Goal: Information Seeking & Learning: Learn about a topic

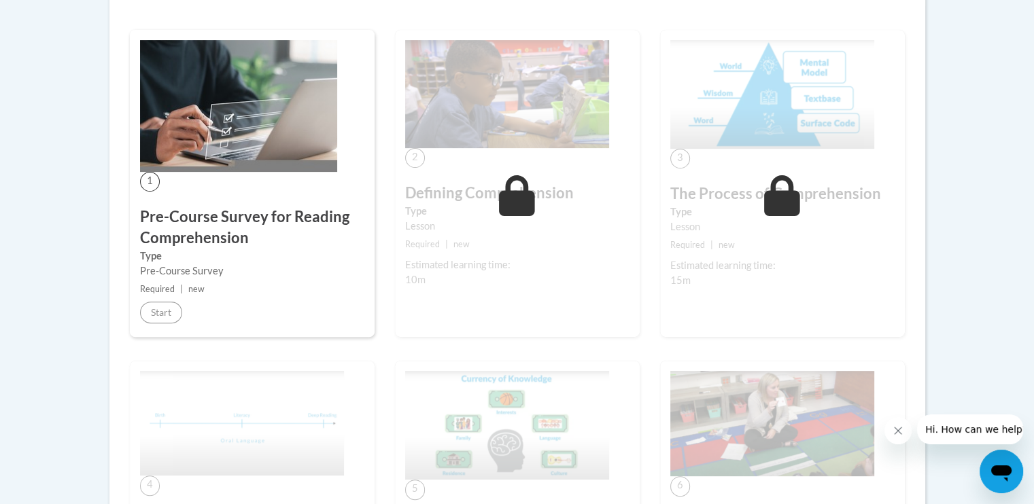
scroll to position [389, 0]
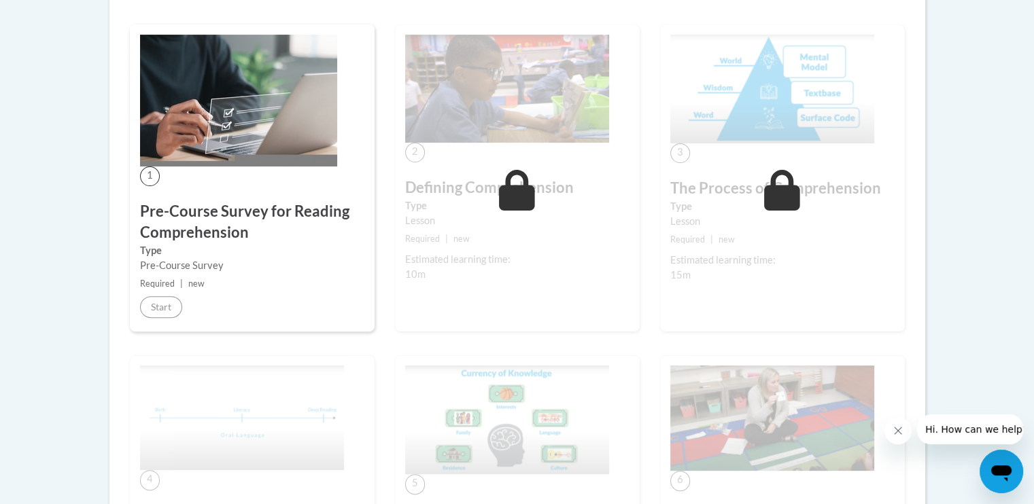
click at [898, 429] on icon "Close message from company" at bounding box center [897, 430] width 11 height 11
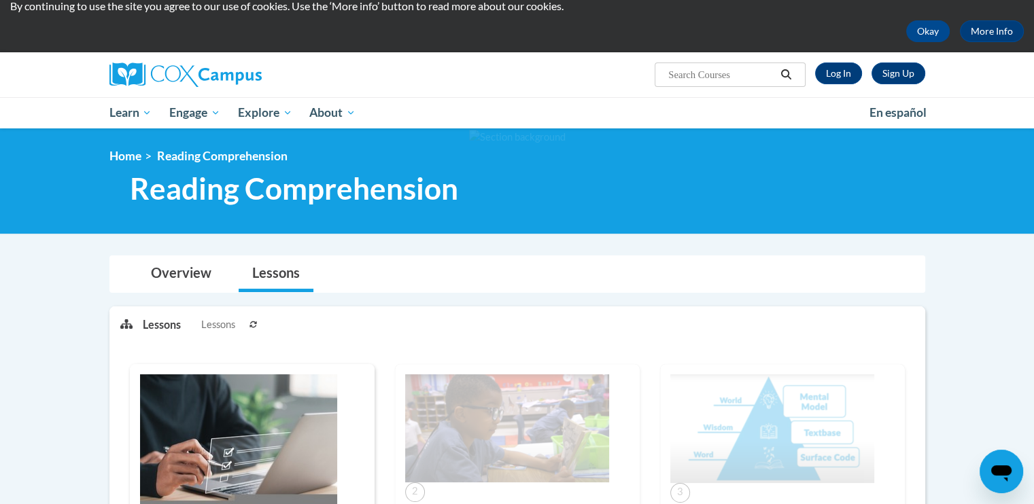
scroll to position [49, 0]
click at [842, 74] on link "Log In" at bounding box center [838, 74] width 47 height 22
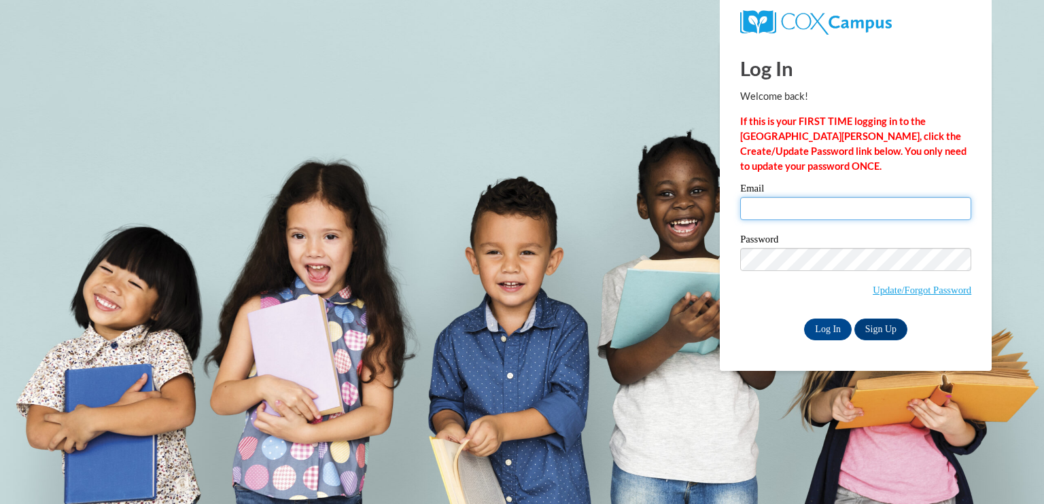
click at [807, 202] on input "Email" at bounding box center [855, 208] width 231 height 23
type input "jheese@iastate.edu"
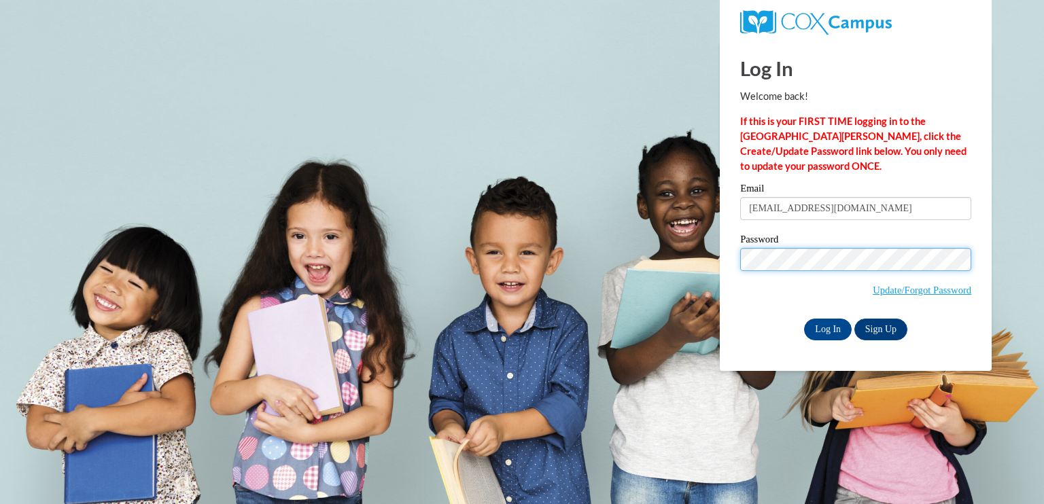
click at [804, 319] on input "Log In" at bounding box center [828, 330] width 48 height 22
click at [826, 334] on input "Log In" at bounding box center [828, 330] width 48 height 22
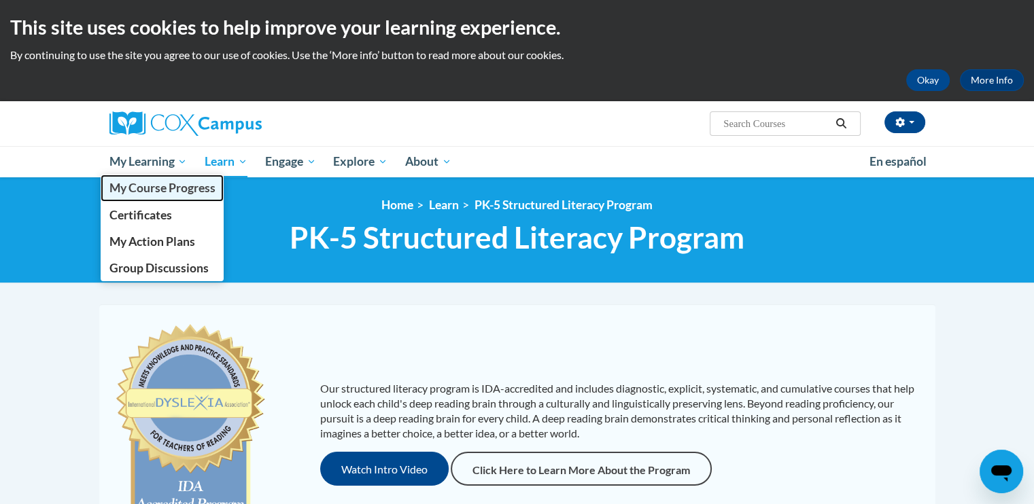
click at [173, 193] on span "My Course Progress" at bounding box center [162, 188] width 106 height 14
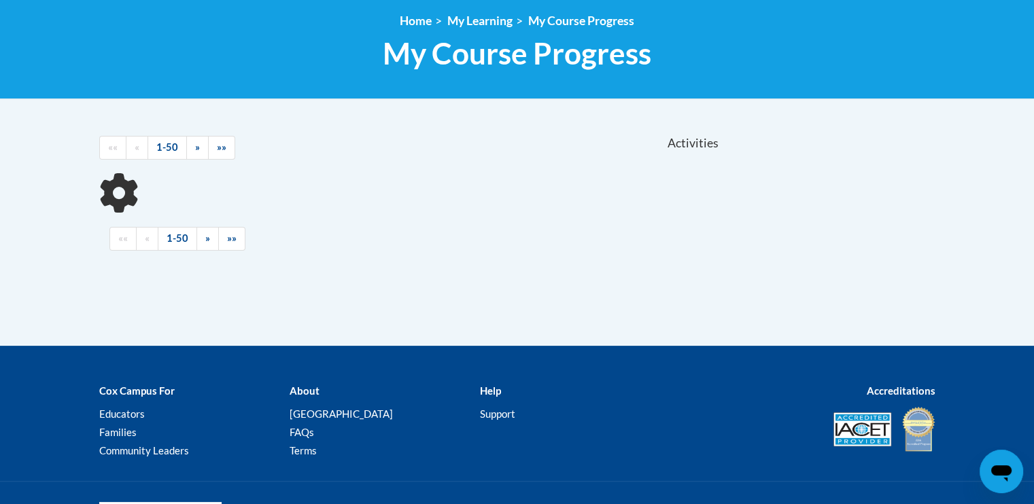
scroll to position [185, 0]
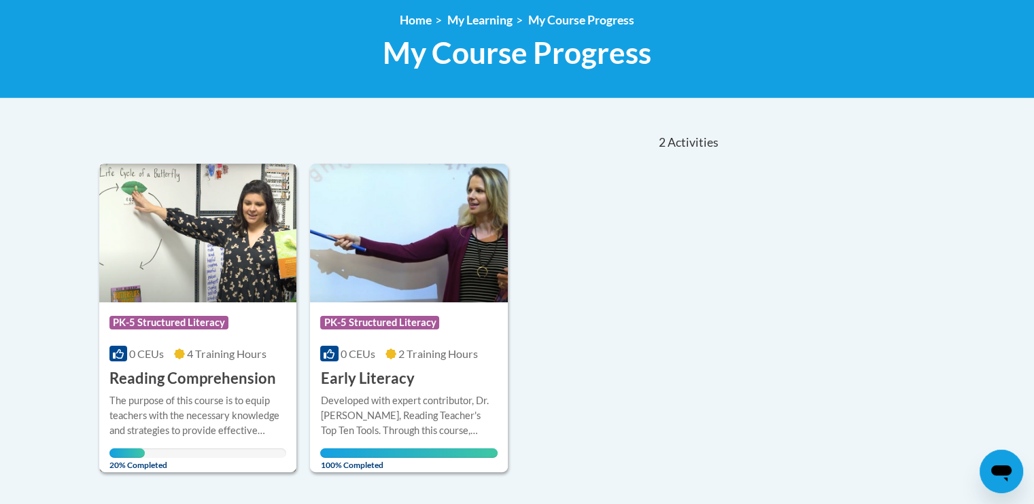
click at [194, 242] on img at bounding box center [198, 233] width 198 height 139
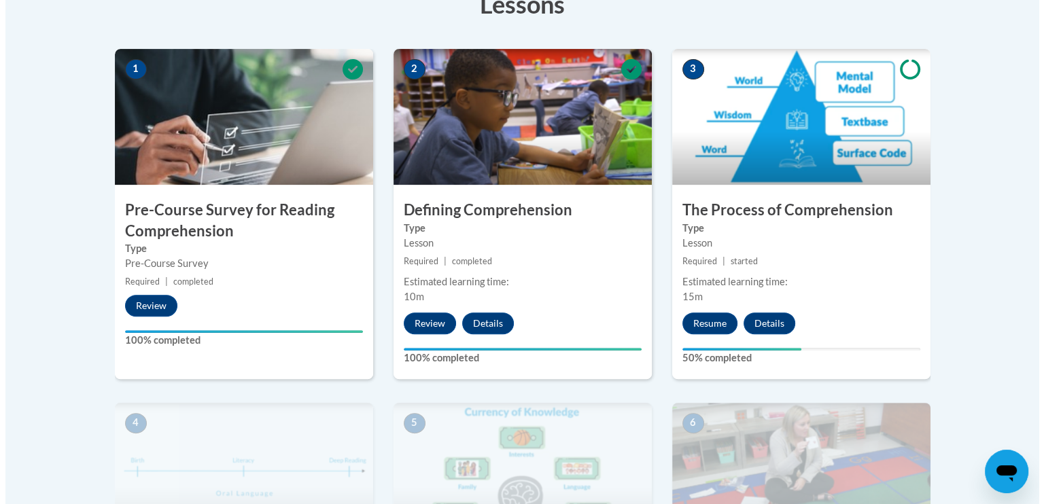
scroll to position [412, 0]
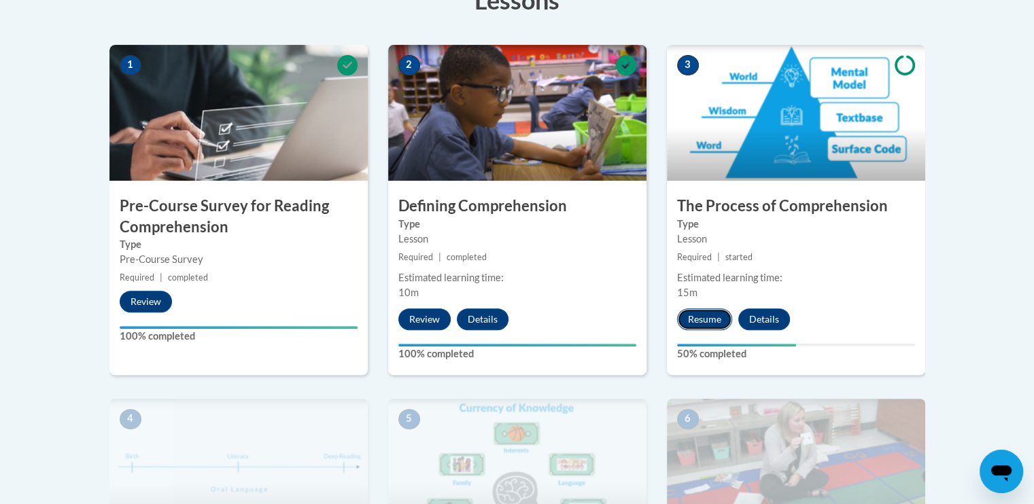
click at [714, 324] on button "Resume" at bounding box center [704, 320] width 55 height 22
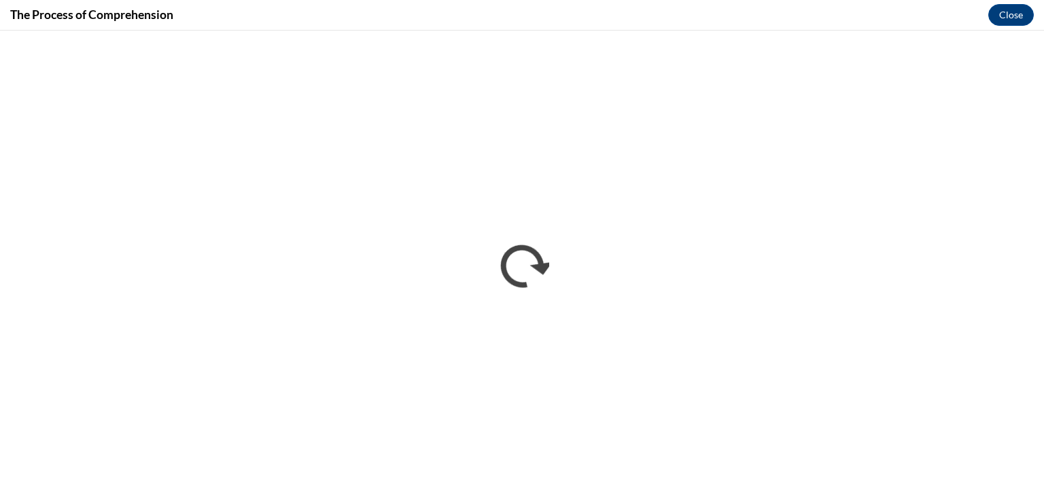
scroll to position [0, 0]
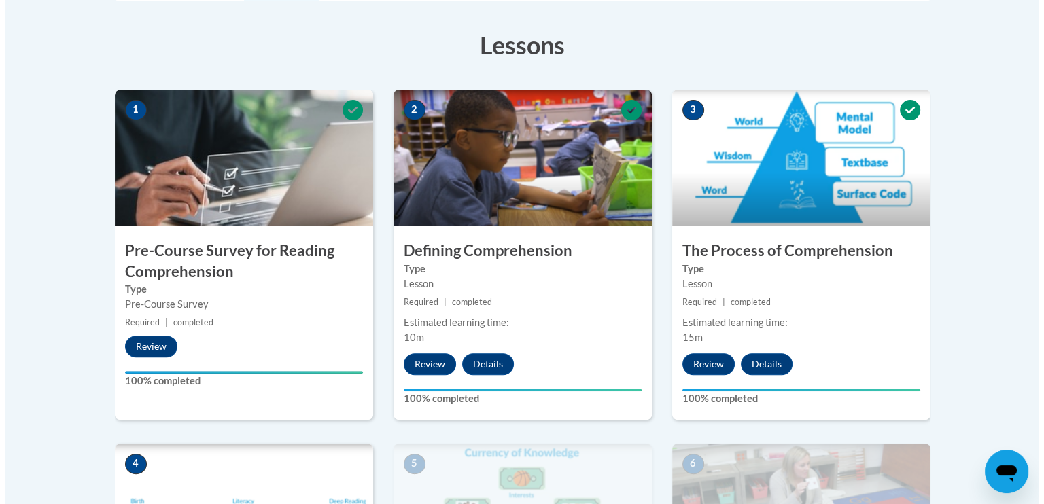
scroll to position [660, 0]
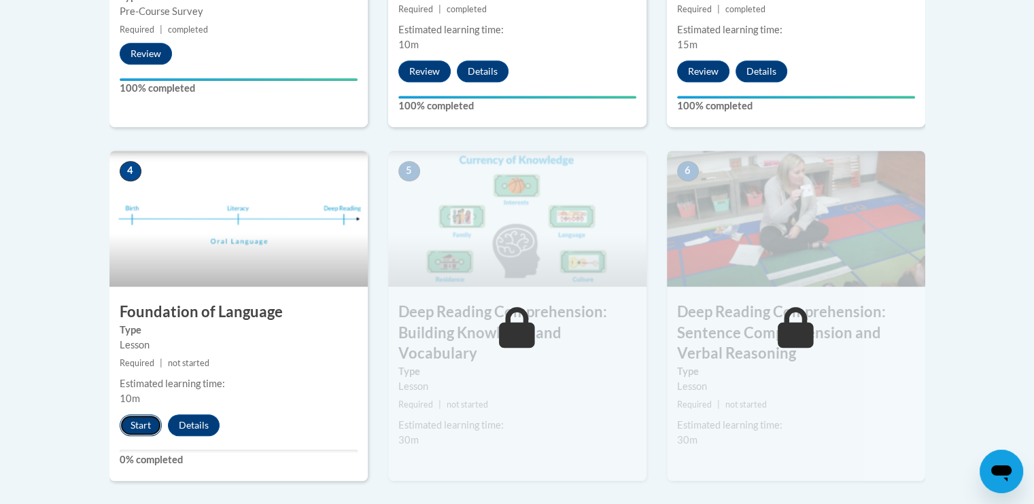
click at [127, 423] on button "Start" at bounding box center [141, 426] width 42 height 22
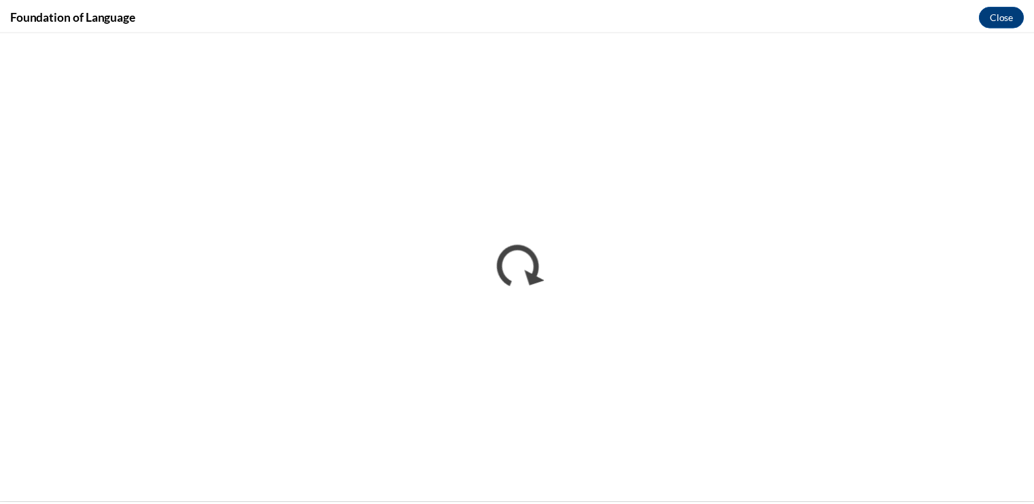
scroll to position [0, 0]
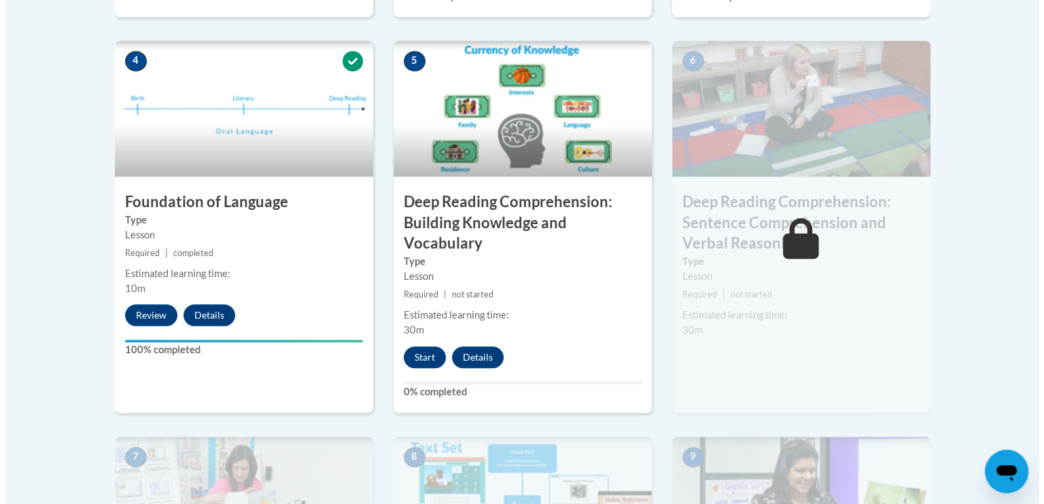
scroll to position [773, 0]
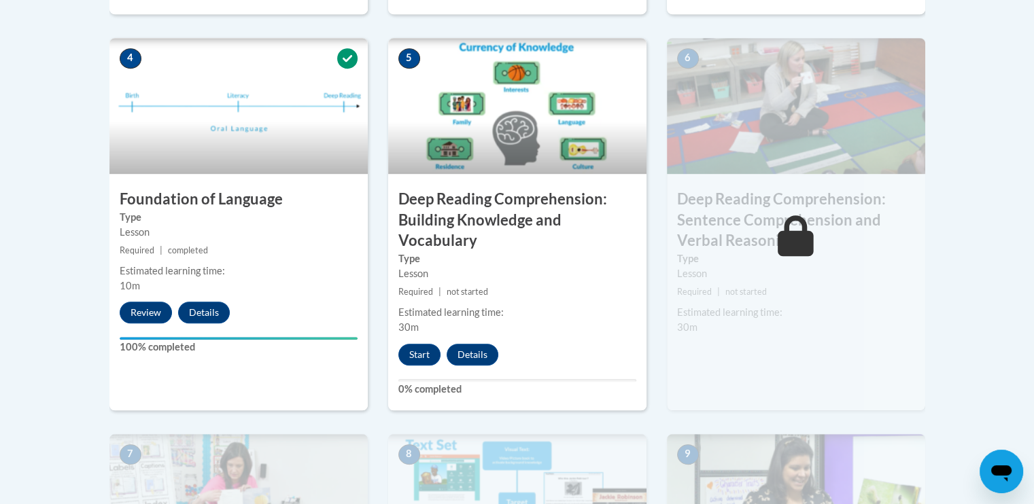
click at [394, 362] on div "Start Details Feedback" at bounding box center [451, 355] width 127 height 22
click at [431, 350] on button "Start" at bounding box center [419, 355] width 42 height 22
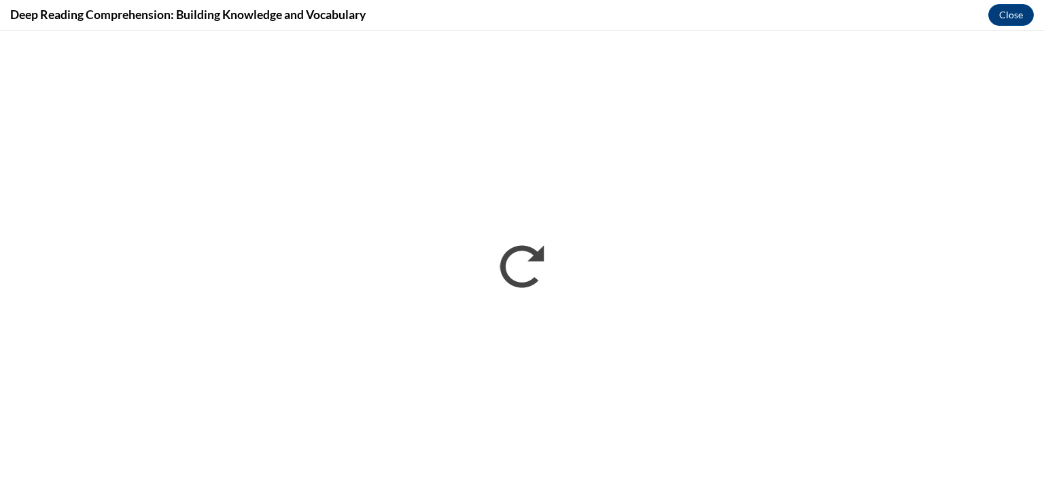
scroll to position [0, 0]
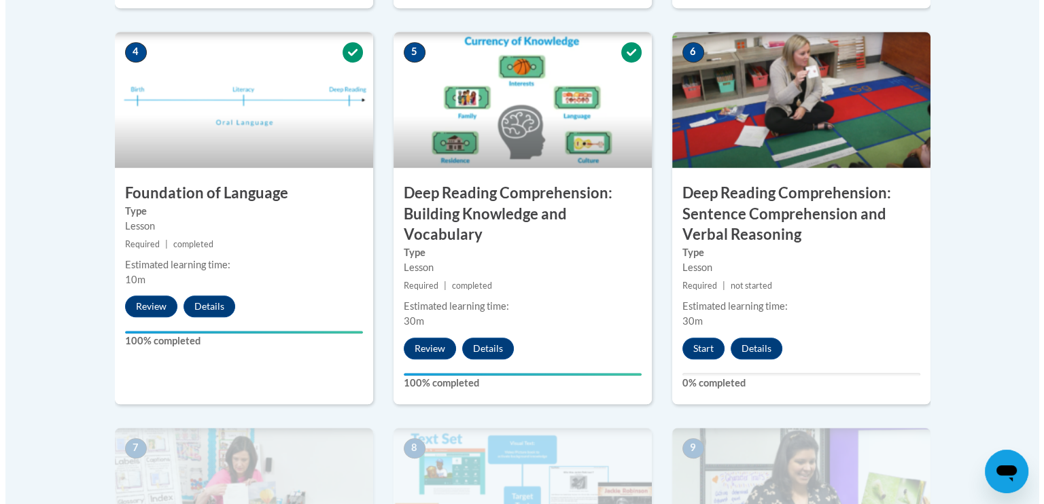
scroll to position [780, 0]
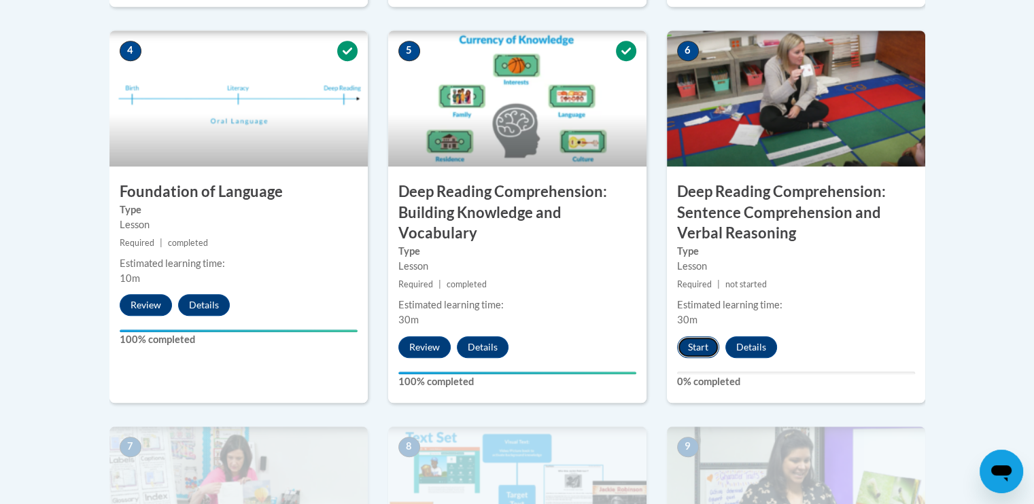
click at [699, 351] on button "Start" at bounding box center [698, 347] width 42 height 22
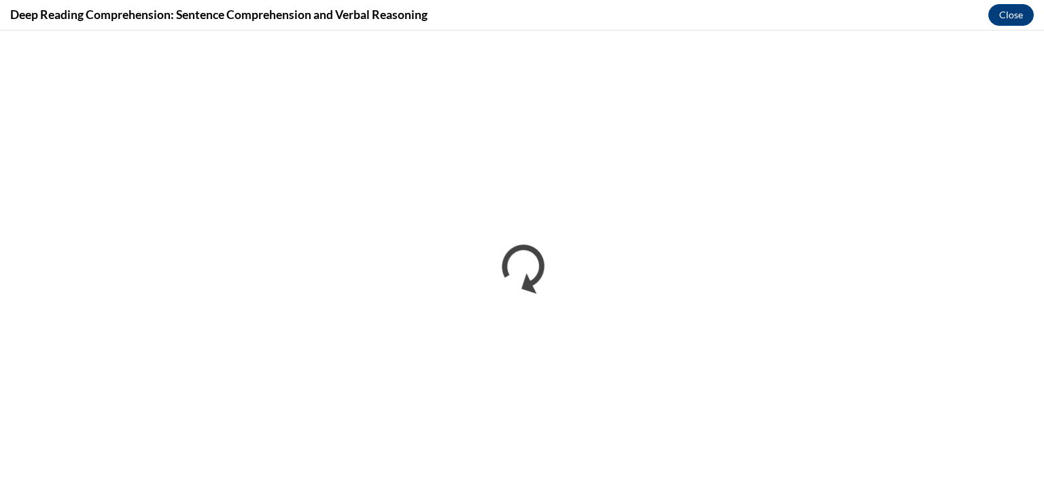
scroll to position [0, 0]
